Goal: Check status: Check status

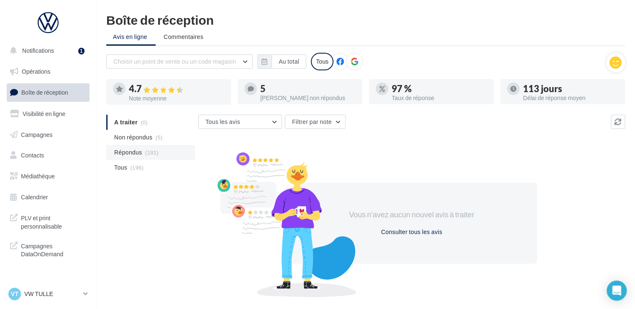
click at [131, 150] on span "Répondus" at bounding box center [128, 152] width 28 height 8
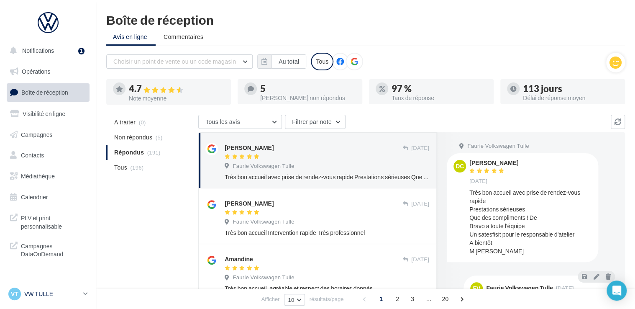
click at [32, 295] on p "VW TULLE" at bounding box center [52, 294] width 56 height 8
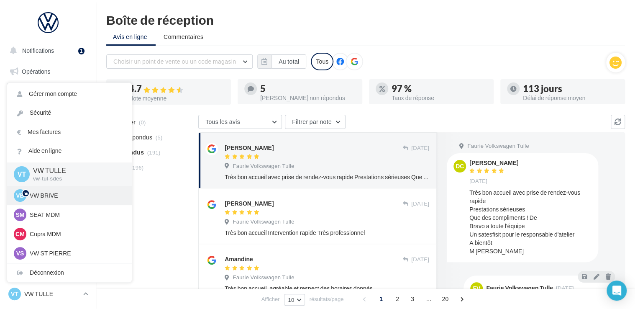
click at [51, 194] on p "VW BRIVE" at bounding box center [76, 195] width 92 height 8
